Goal: Book appointment/travel/reservation

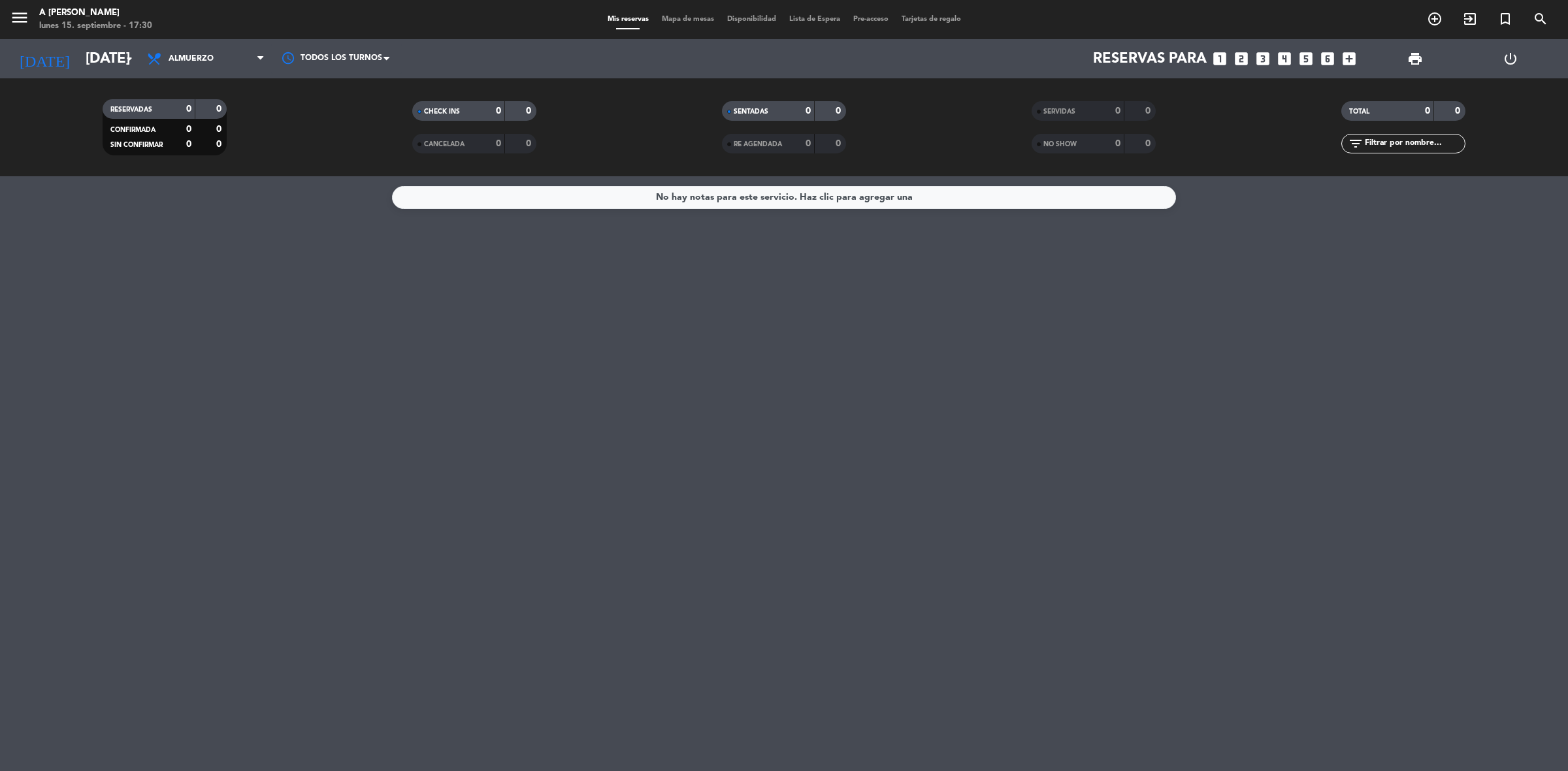
click at [630, 18] on span "Mis reservas" at bounding box center [627, 20] width 54 height 7
click at [230, 60] on span "Almuerzo" at bounding box center [205, 59] width 131 height 29
click at [226, 148] on div "menu A Toda [PERSON_NAME] [DATE] 15. septiembre - 17:30 Mis reservas Mapa de me…" at bounding box center [784, 88] width 1568 height 176
click at [314, 52] on div at bounding box center [336, 59] width 131 height 30
click at [349, 110] on div "13:00" at bounding box center [336, 117] width 131 height 29
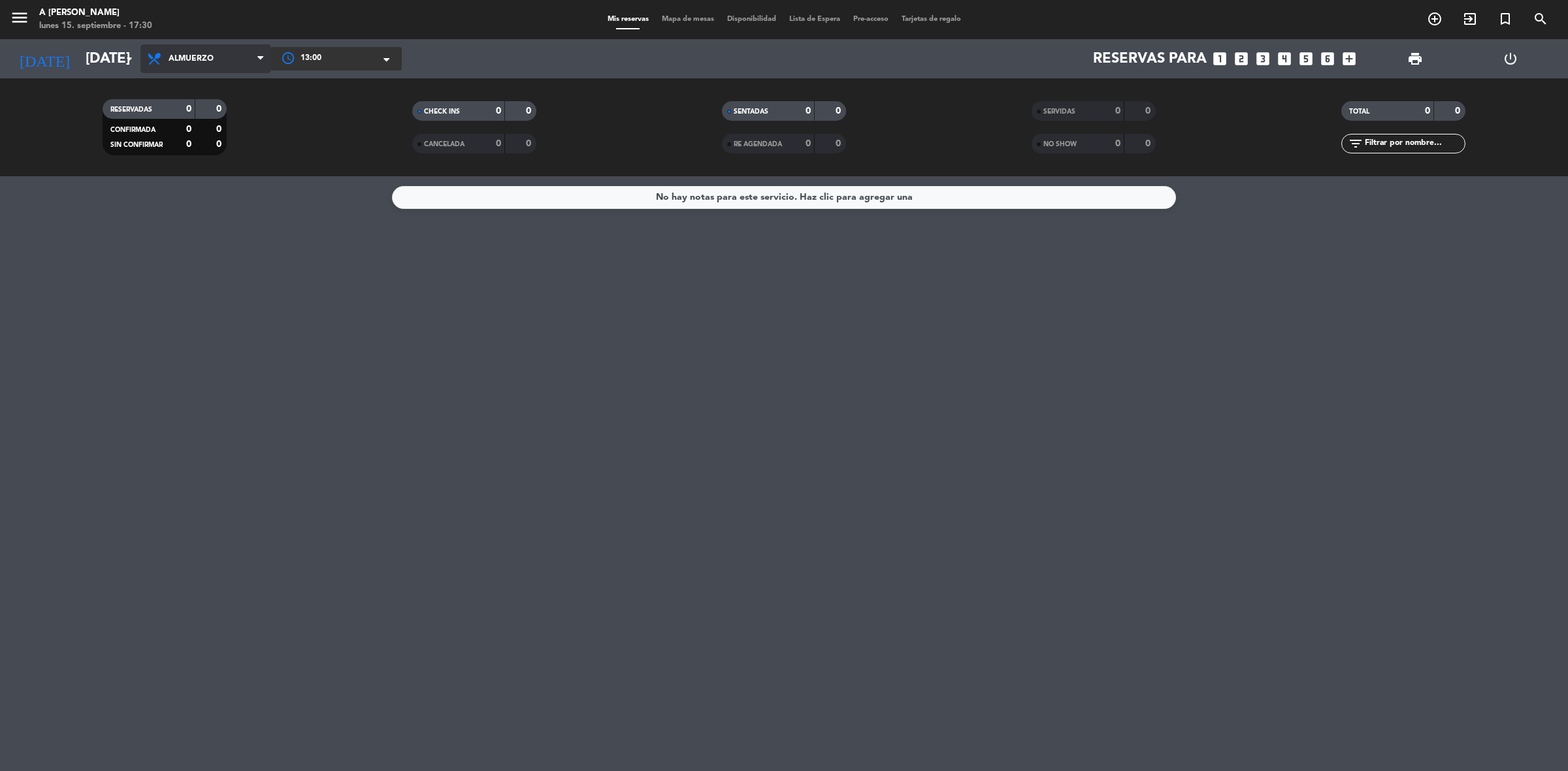
click at [168, 52] on span "Almuerzo" at bounding box center [205, 59] width 131 height 29
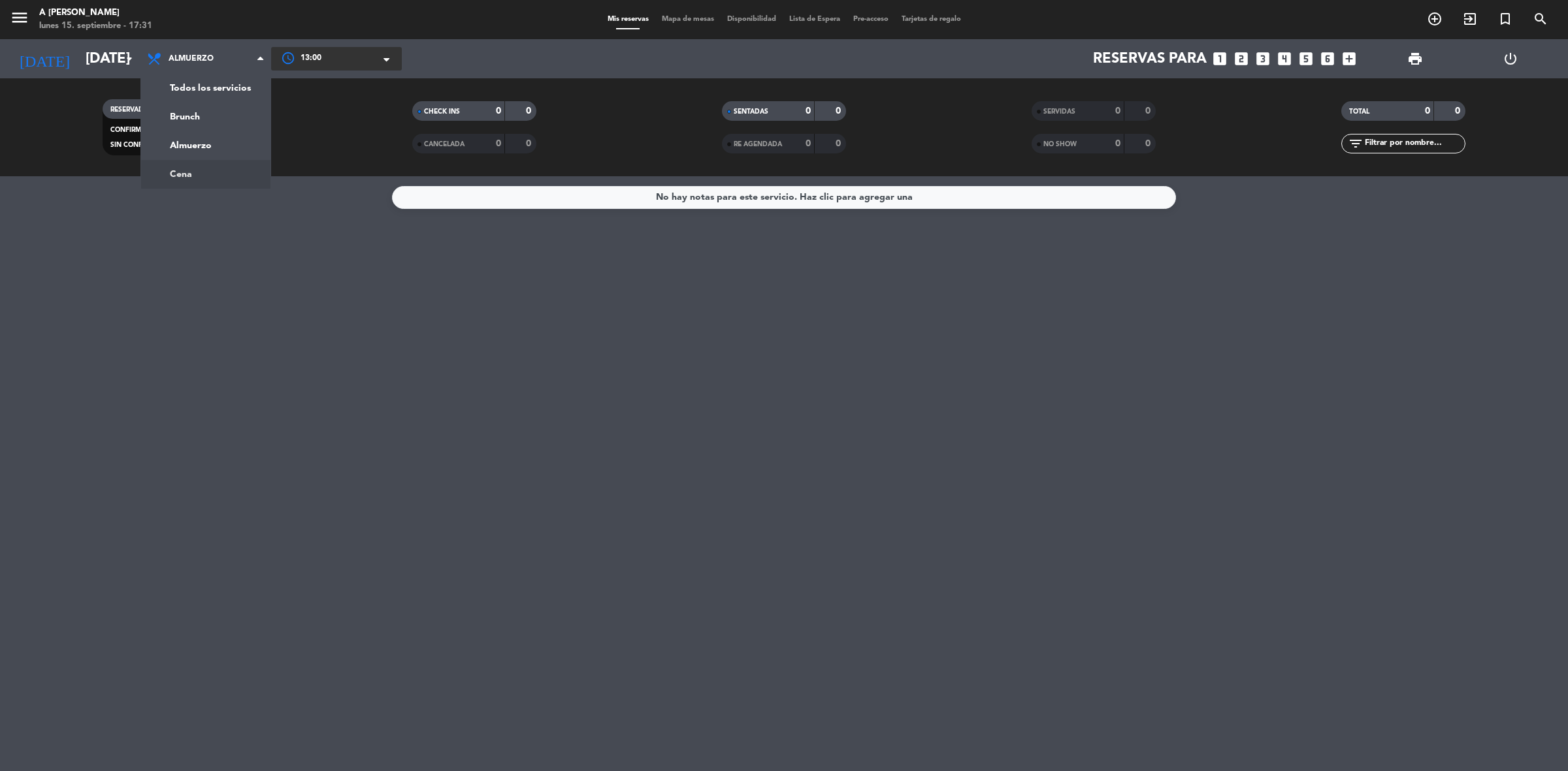
drag, startPoint x: 322, startPoint y: 355, endPoint x: 286, endPoint y: 321, distance: 49.5
click at [312, 342] on div "No hay notas para este servicio. Haz clic para agregar una" at bounding box center [784, 473] width 1568 height 595
click at [773, 199] on div "No hay notas para este servicio. Haz clic para agregar una" at bounding box center [784, 197] width 257 height 15
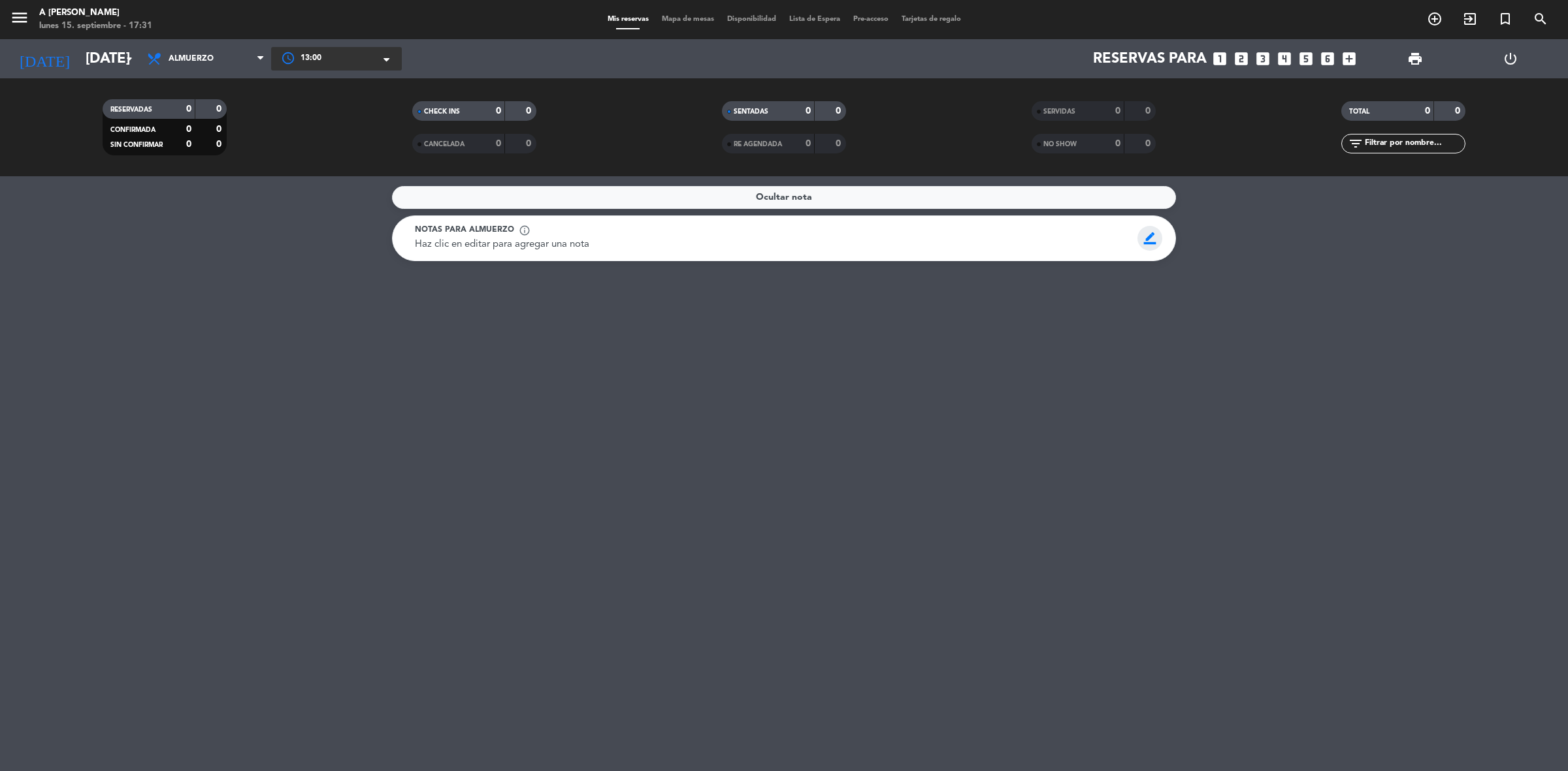
click at [1154, 233] on span "border_color" at bounding box center [1149, 238] width 25 height 25
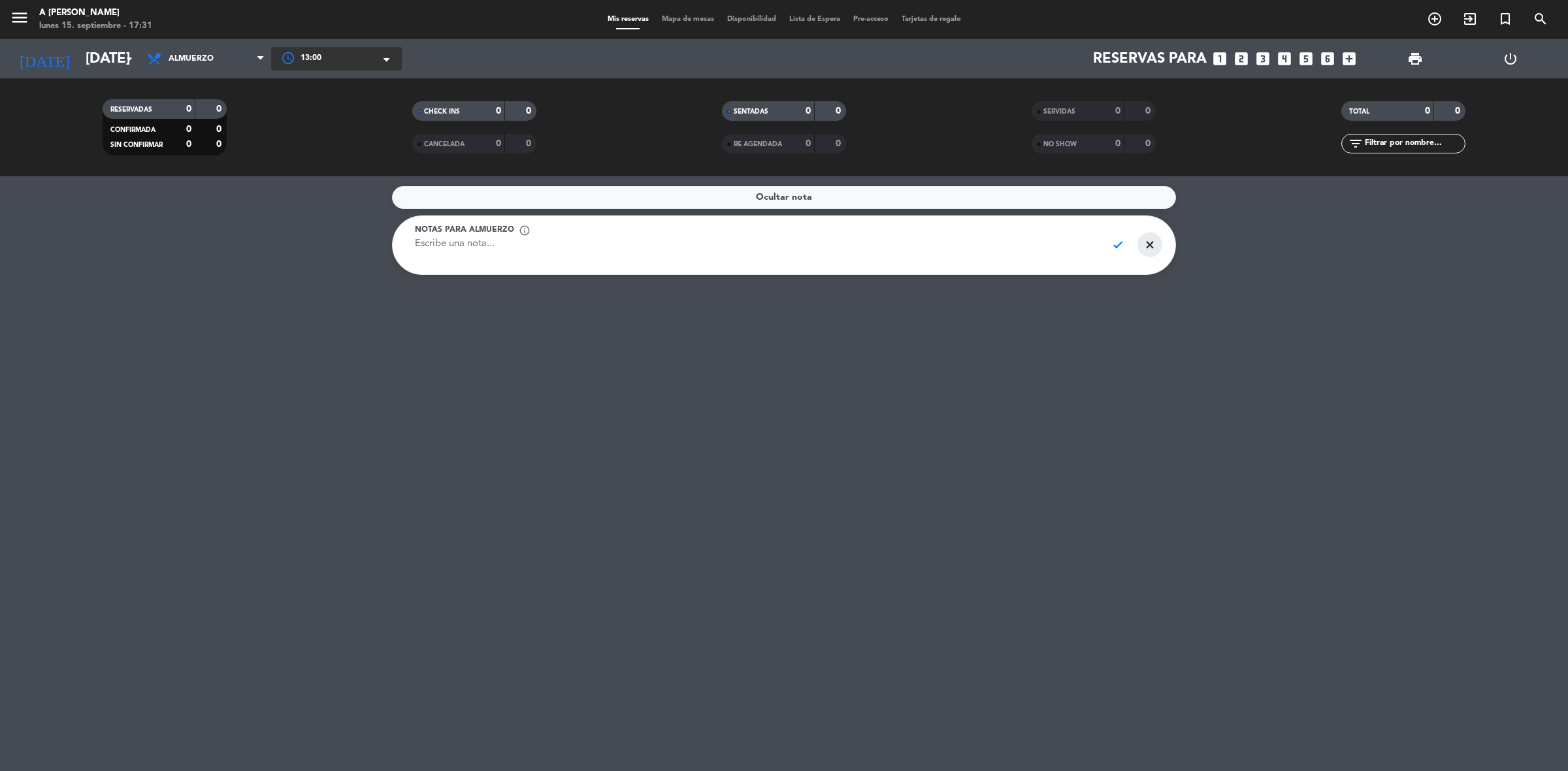
click at [1149, 243] on span "close" at bounding box center [1149, 245] width 25 height 25
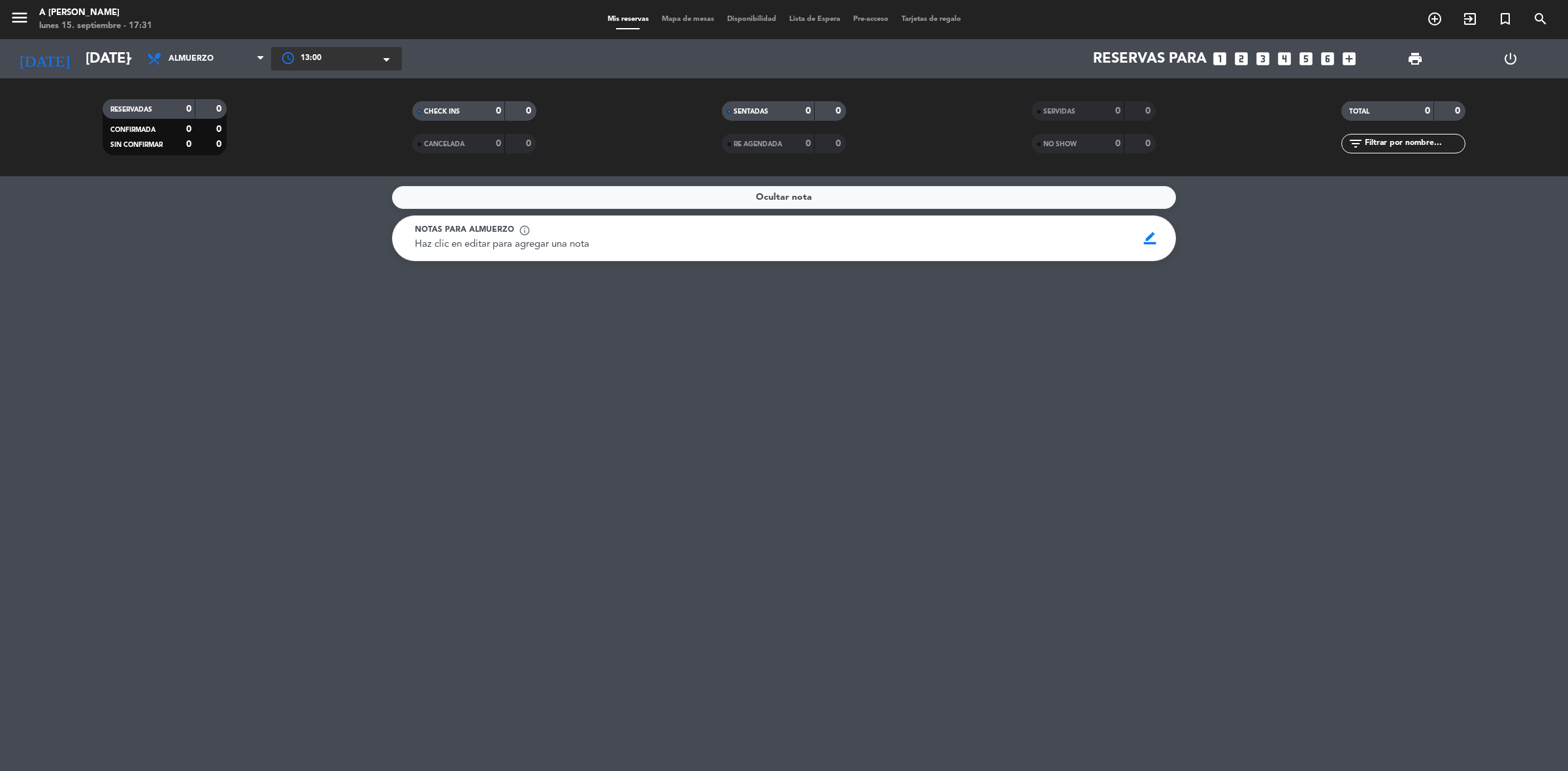
click at [801, 187] on div "Ocultar nota" at bounding box center [784, 198] width 784 height 23
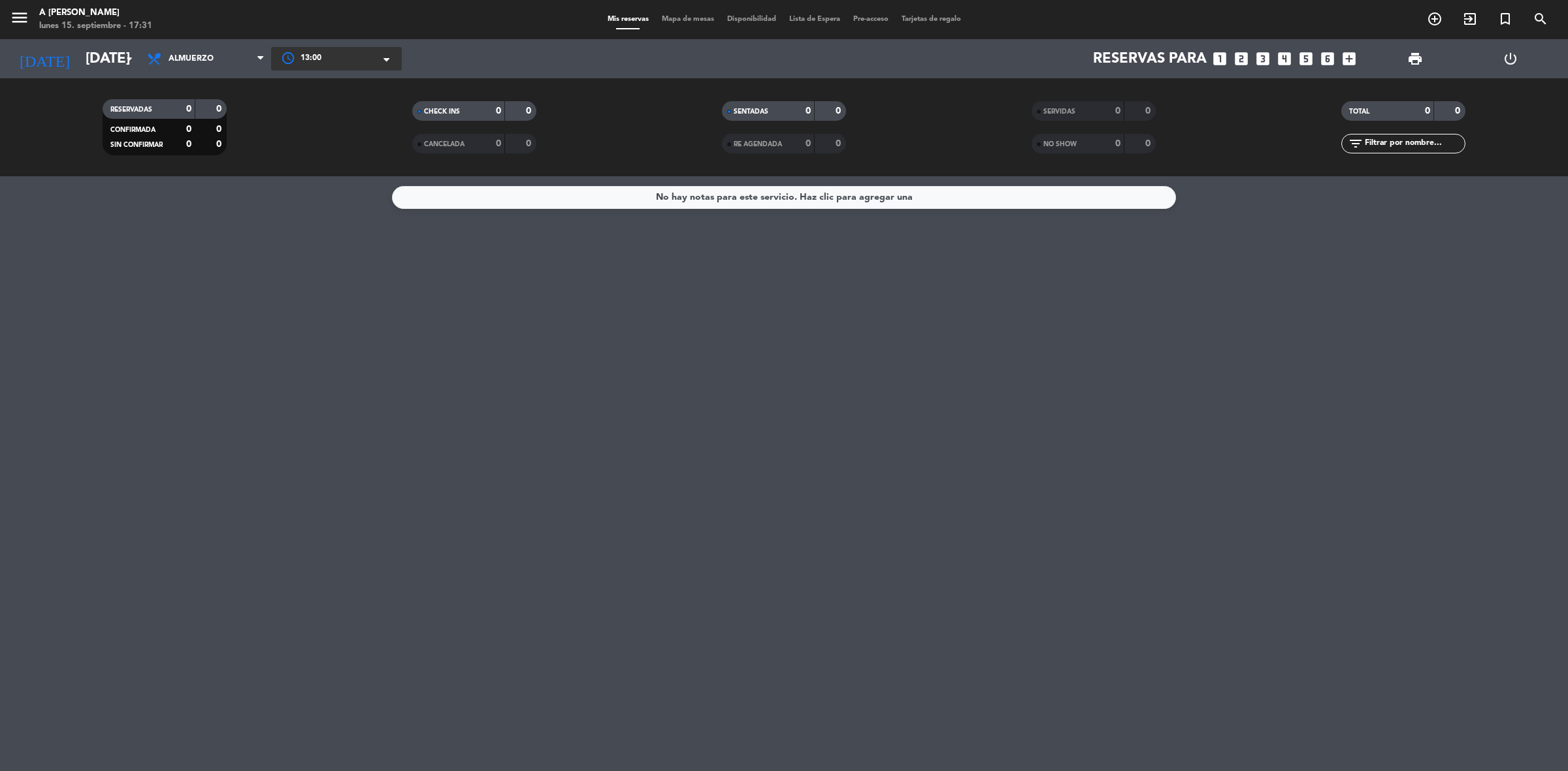
click at [467, 139] on div "CANCELADA" at bounding box center [445, 144] width 60 height 15
click at [134, 56] on icon "arrow_drop_down" at bounding box center [129, 59] width 16 height 16
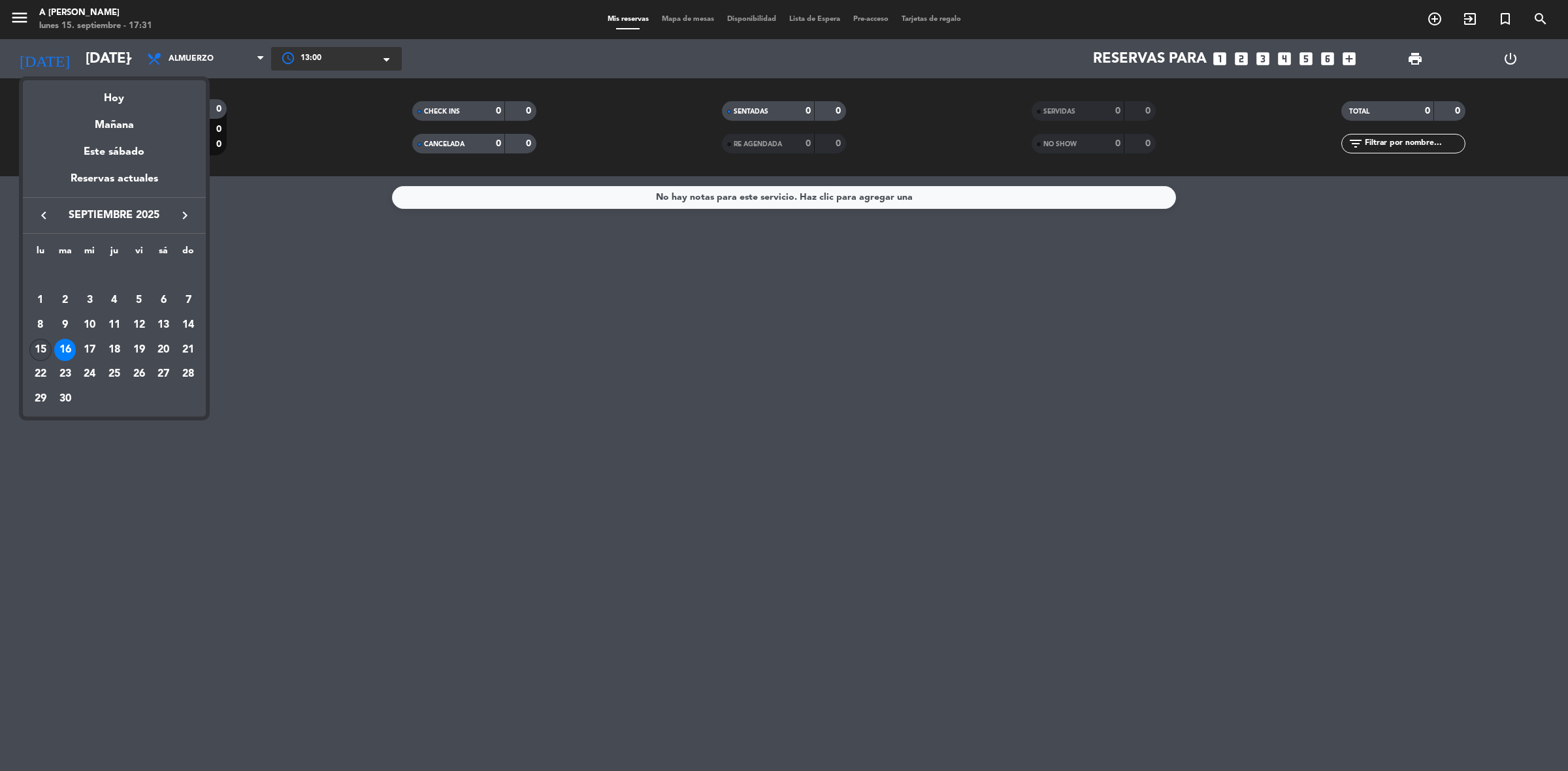
click at [37, 348] on div "15" at bounding box center [40, 350] width 22 height 22
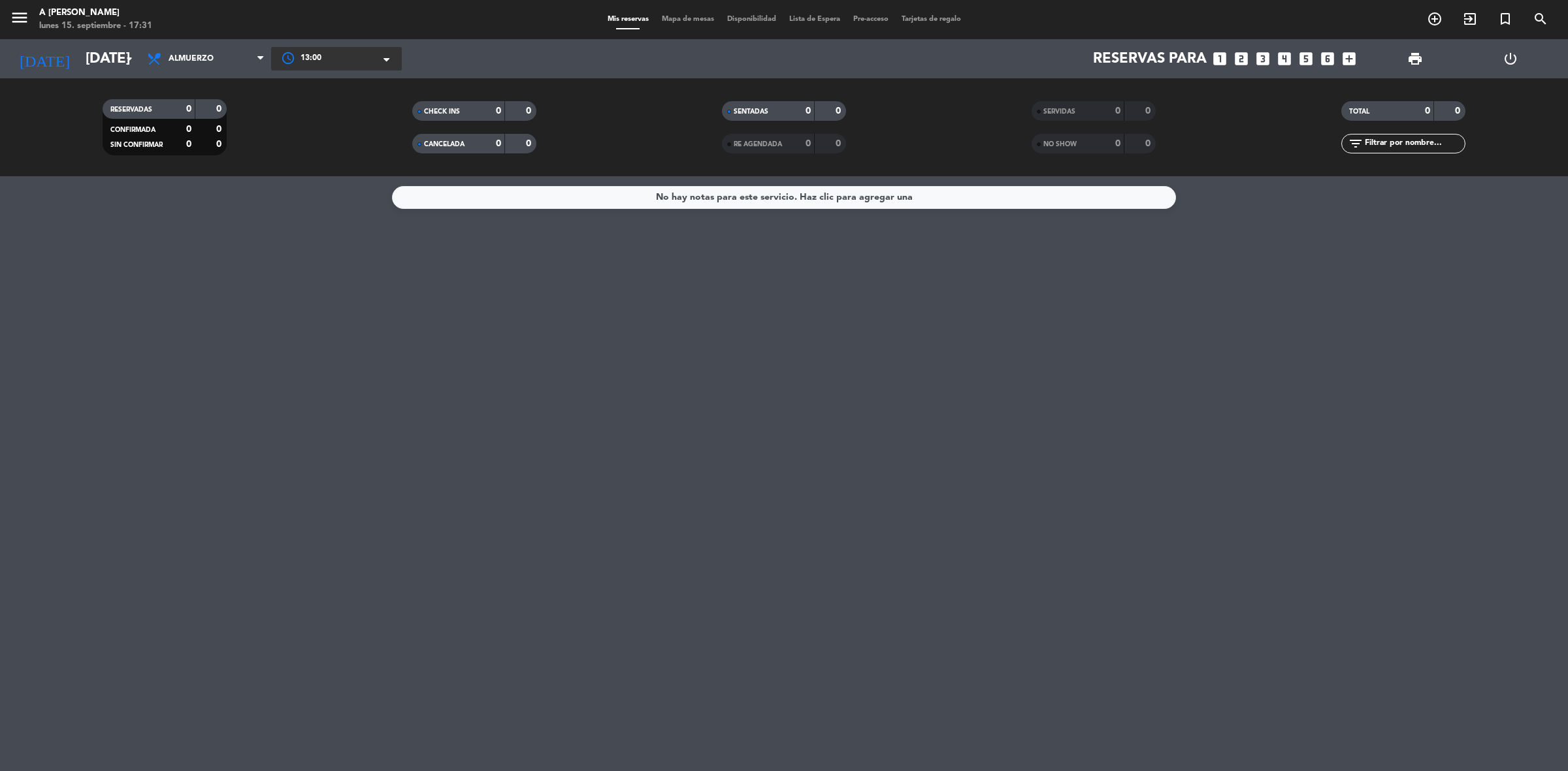
type input "[DATE]"
